Goal: Information Seeking & Learning: Learn about a topic

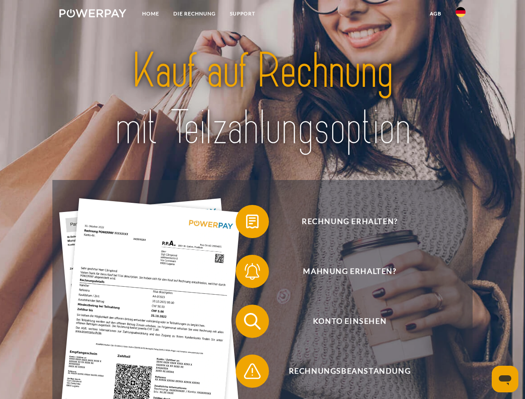
click at [93, 15] on img at bounding box center [92, 13] width 67 height 8
click at [460, 15] on img at bounding box center [460, 12] width 10 height 10
click at [435, 14] on link "agb" at bounding box center [436, 13] width 26 height 15
click at [246, 223] on span at bounding box center [240, 222] width 42 height 42
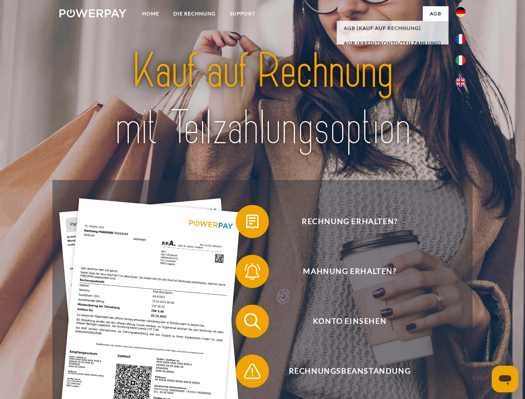
click at [246, 273] on span at bounding box center [240, 272] width 42 height 42
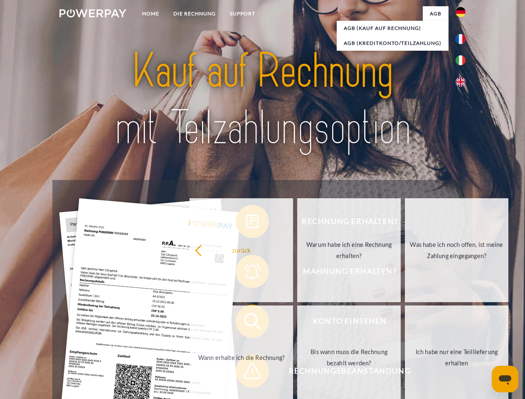
click at [297, 323] on link "Bis wann muss die Rechnung bezahlt werden?" at bounding box center [348, 357] width 103 height 104
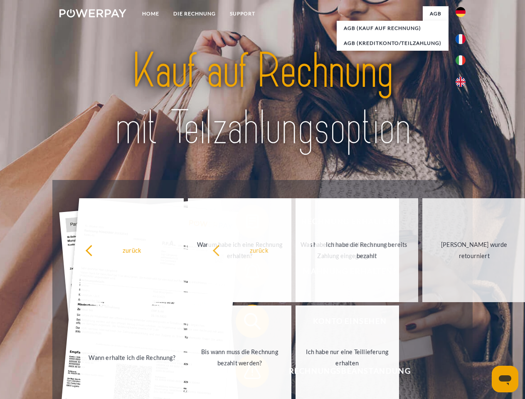
click at [246, 373] on span at bounding box center [240, 371] width 42 height 42
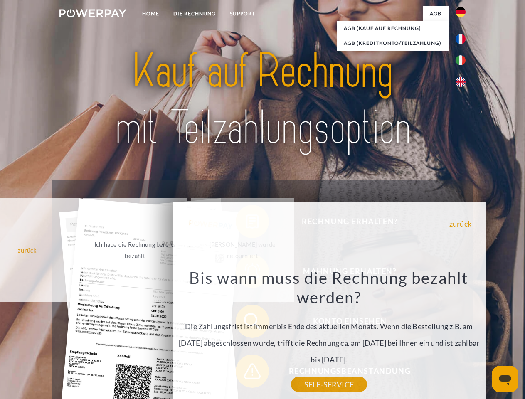
click at [505, 379] on icon "Messaging-Fenster öffnen" at bounding box center [505, 380] width 12 height 10
